Goal: Task Accomplishment & Management: Manage account settings

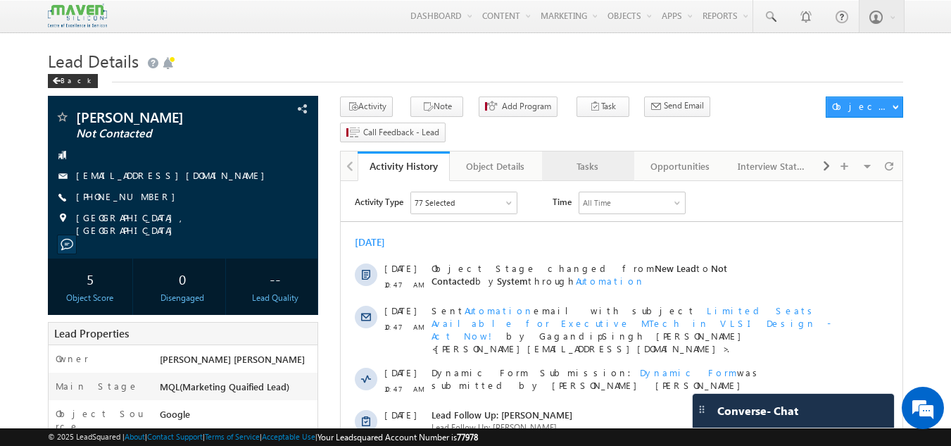
click at [610, 158] on div "Tasks" at bounding box center [588, 166] width 68 height 17
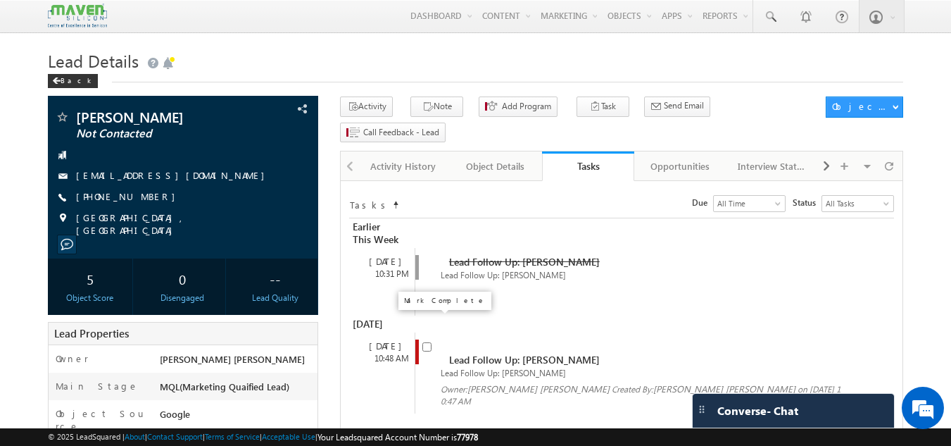
click at [430, 342] on input "checkbox" at bounding box center [427, 346] width 9 height 9
checkbox input "false"
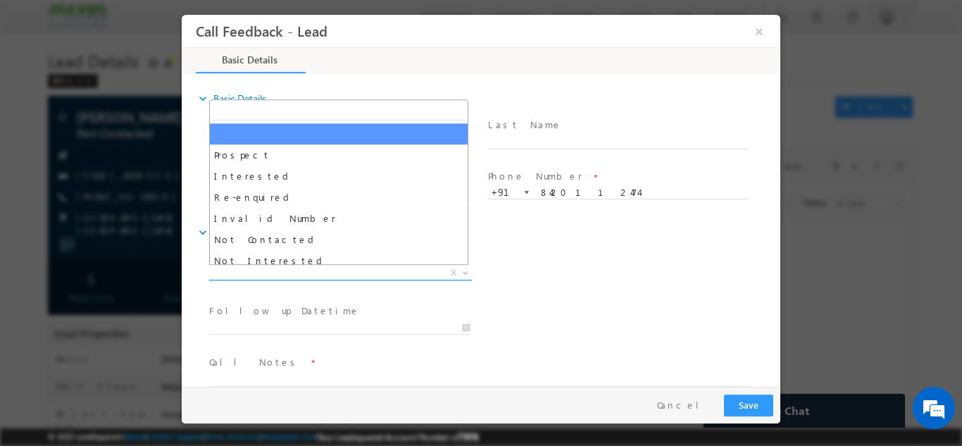
click at [392, 274] on span "X" at bounding box center [340, 273] width 263 height 14
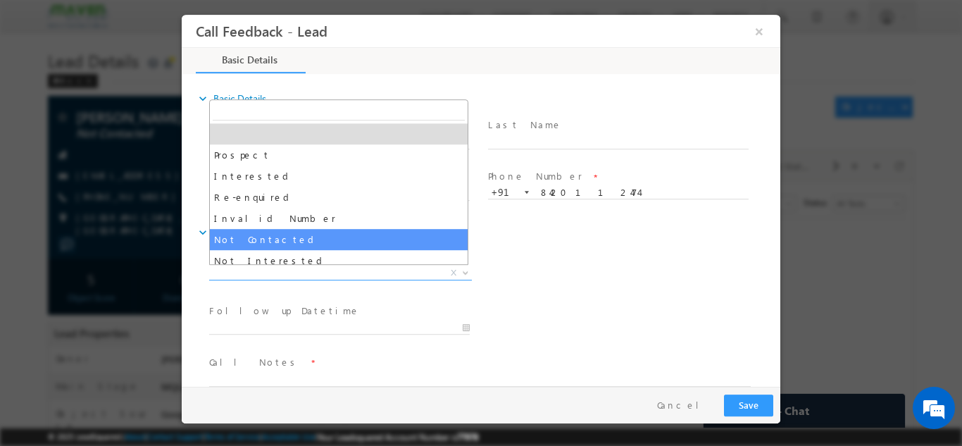
select select "Not Contacted"
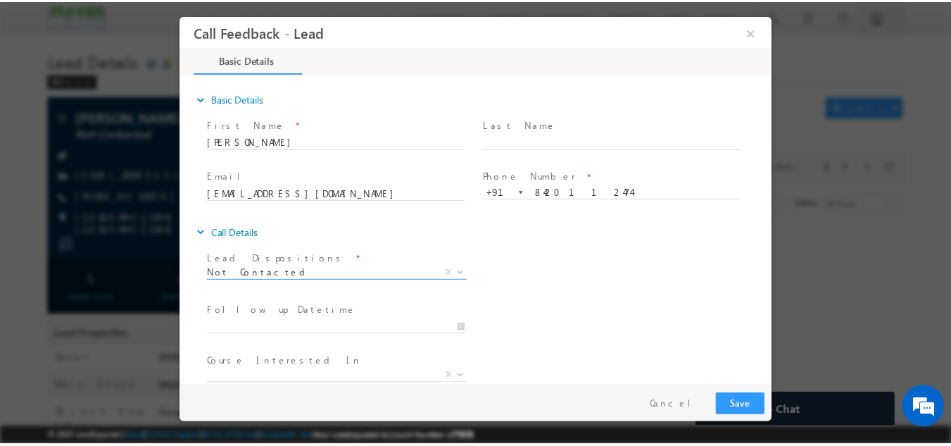
scroll to position [75, 0]
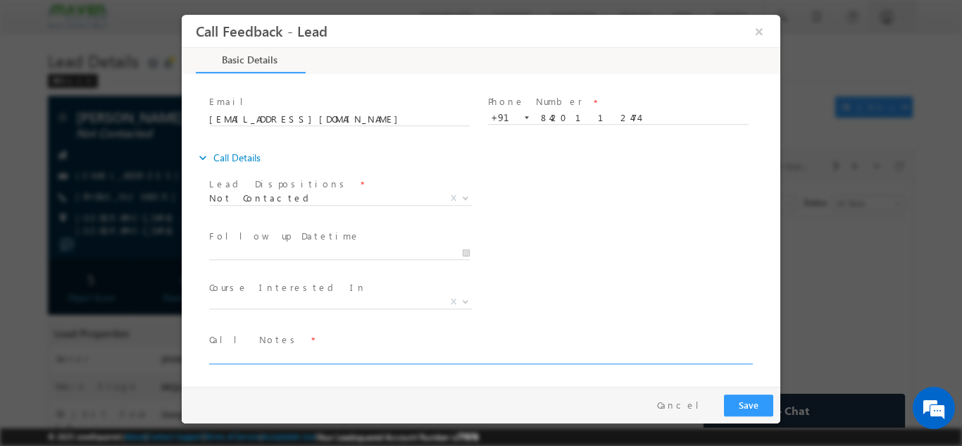
click at [321, 355] on textarea at bounding box center [480, 355] width 542 height 16
type textarea "dnp"
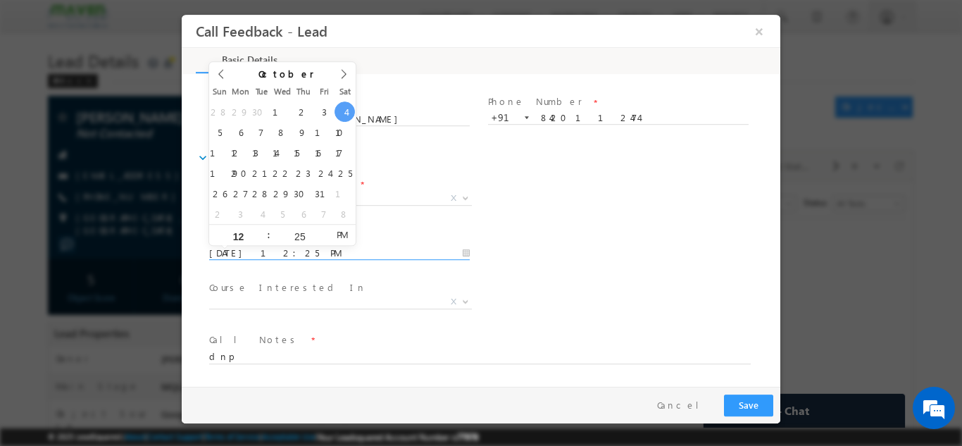
click at [375, 255] on input "04/10/2025 12:25 PM" at bounding box center [339, 253] width 261 height 14
type input "06/10/2025 12:25 PM"
click at [750, 399] on button "Save" at bounding box center [748, 405] width 49 height 22
